Goal: Information Seeking & Learning: Learn about a topic

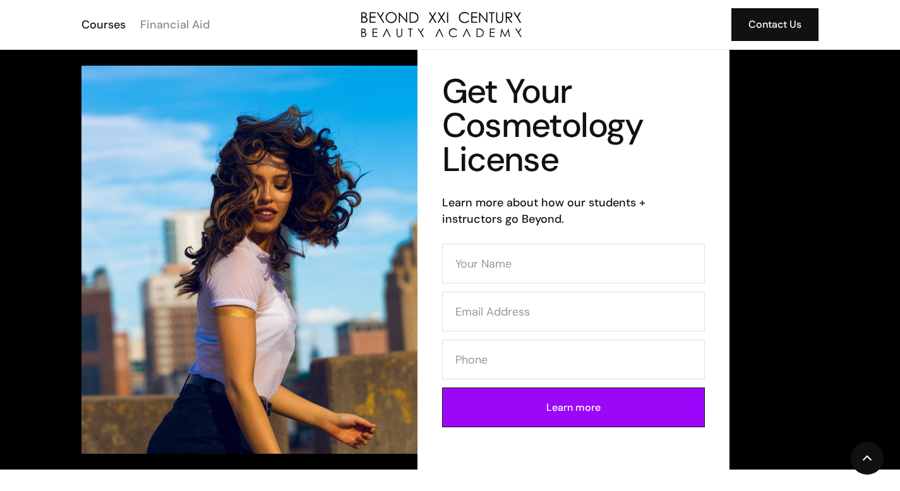
click at [193, 25] on div "Financial Aid" at bounding box center [174, 24] width 69 height 16
